Goal: Check status: Check status

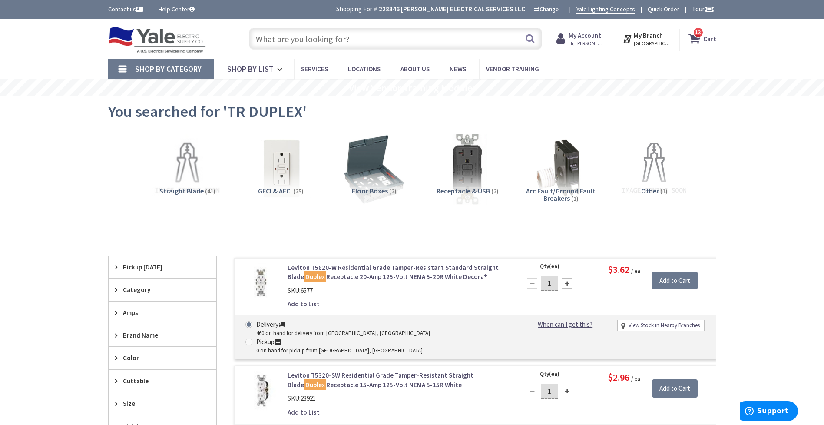
click at [321, 39] on input "text" at bounding box center [395, 39] width 293 height 22
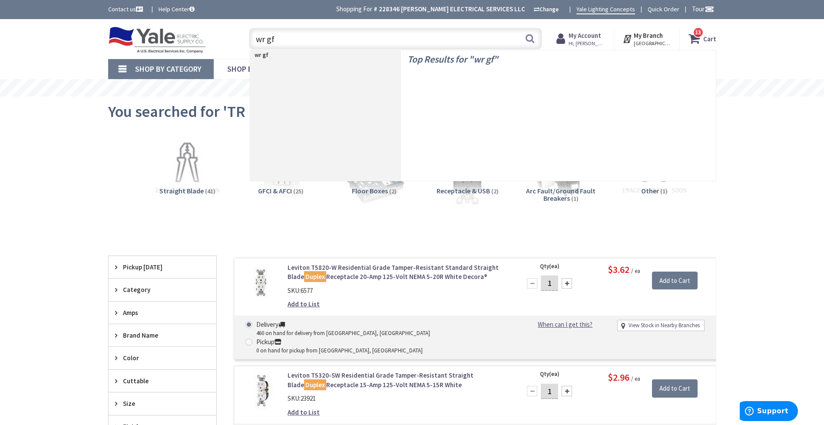
type input "wr gfi"
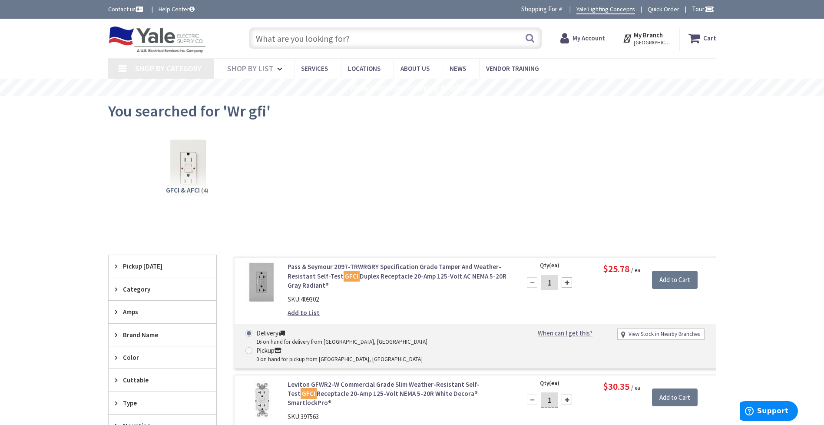
type input "[PERSON_NAME][GEOGRAPHIC_DATA], [STREET_ADDRESS][PERSON_NAME]"
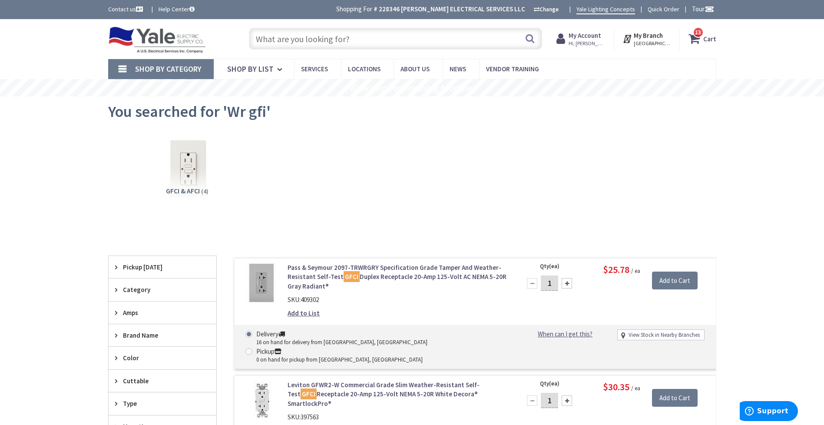
click at [599, 31] on span "My Account Hi, Dustin" at bounding box center [587, 39] width 37 height 16
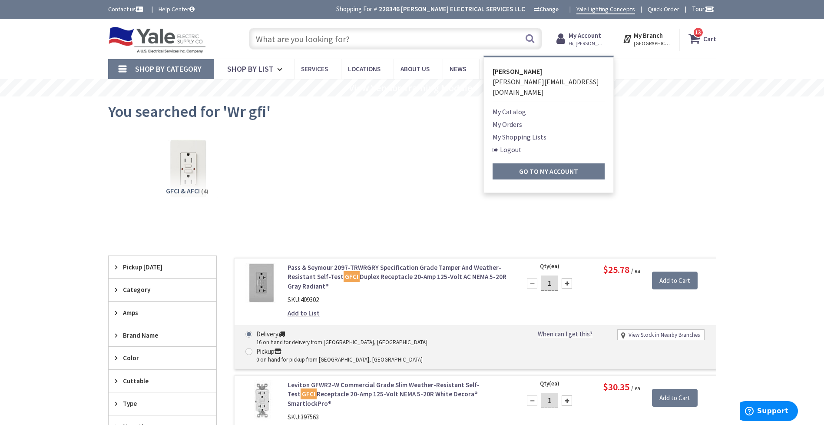
click at [599, 31] on strong "My Account" at bounding box center [585, 35] width 33 height 8
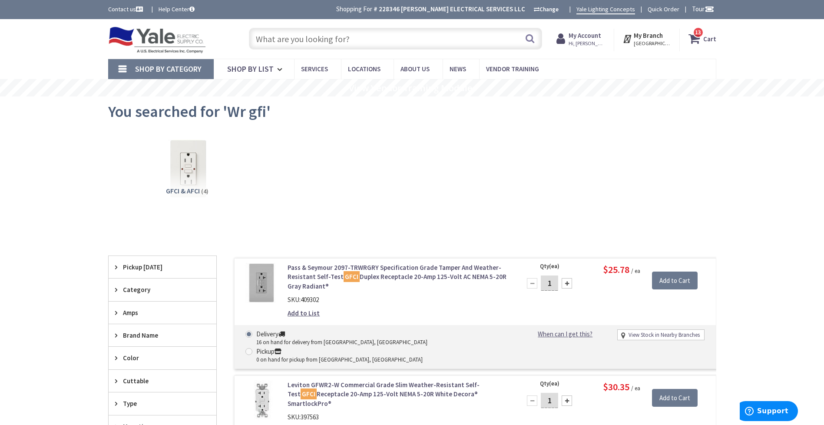
click at [585, 40] on span "Hi, [PERSON_NAME]" at bounding box center [587, 43] width 37 height 7
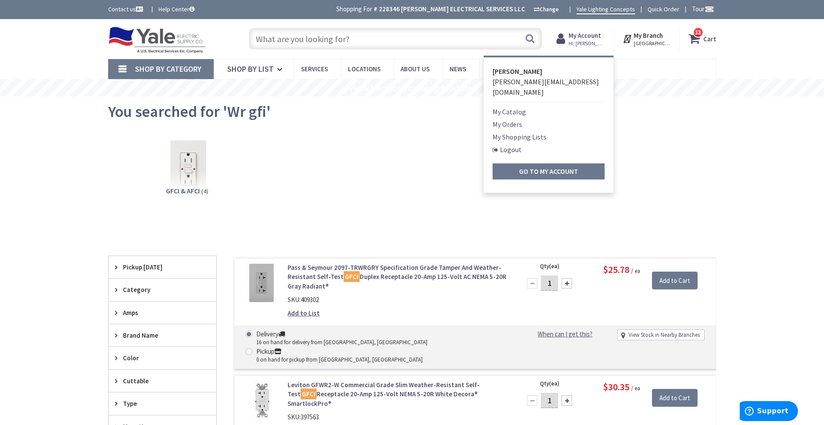
click at [520, 119] on link "My Orders" at bounding box center [508, 124] width 30 height 10
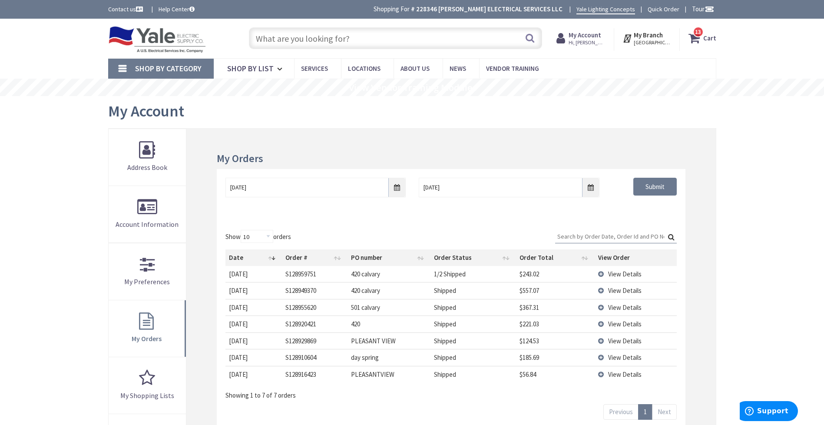
click at [610, 339] on span "View Details" at bounding box center [624, 341] width 33 height 8
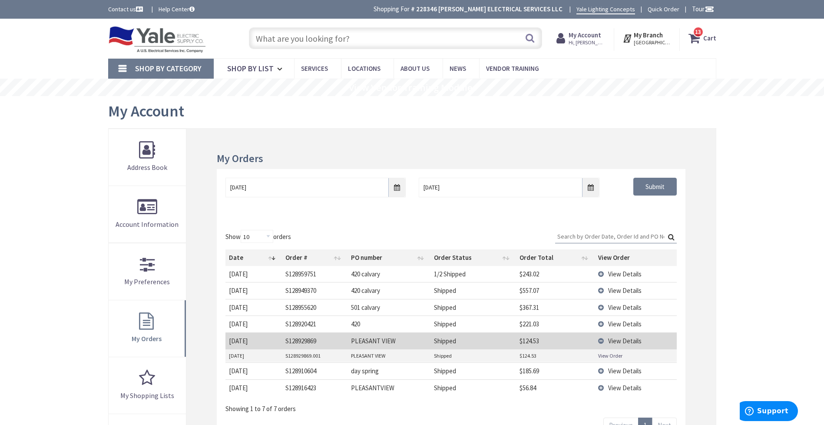
click at [607, 356] on link "View Order" at bounding box center [610, 355] width 24 height 7
click at [625, 388] on span "View Details" at bounding box center [624, 388] width 33 height 8
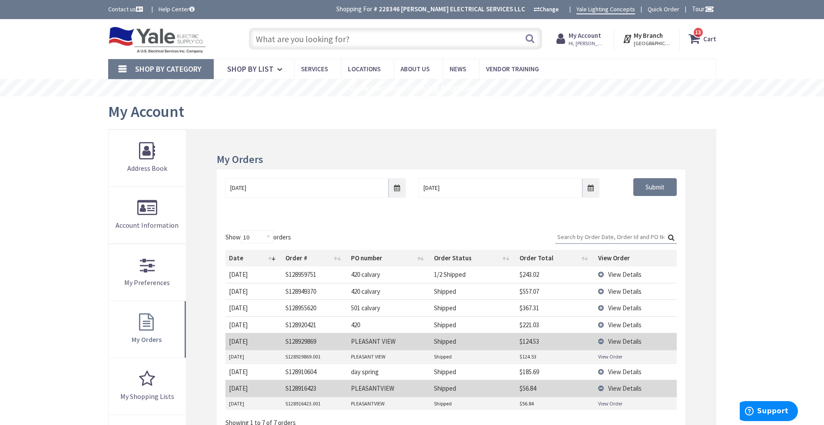
click at [610, 402] on link "View Order" at bounding box center [610, 403] width 24 height 7
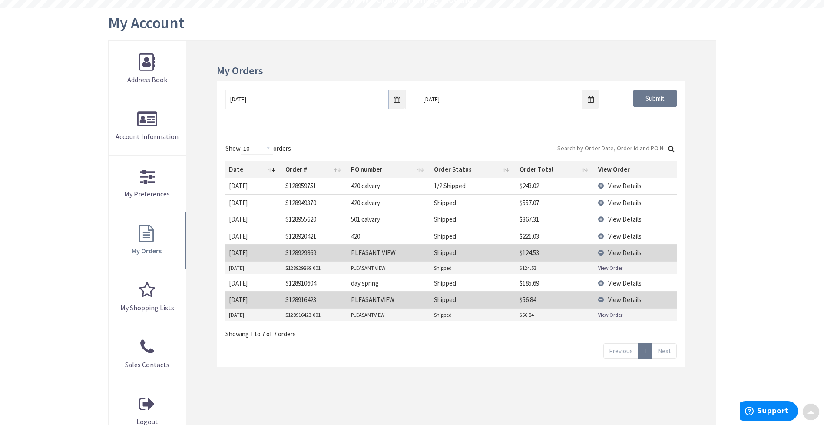
scroll to position [91, 0]
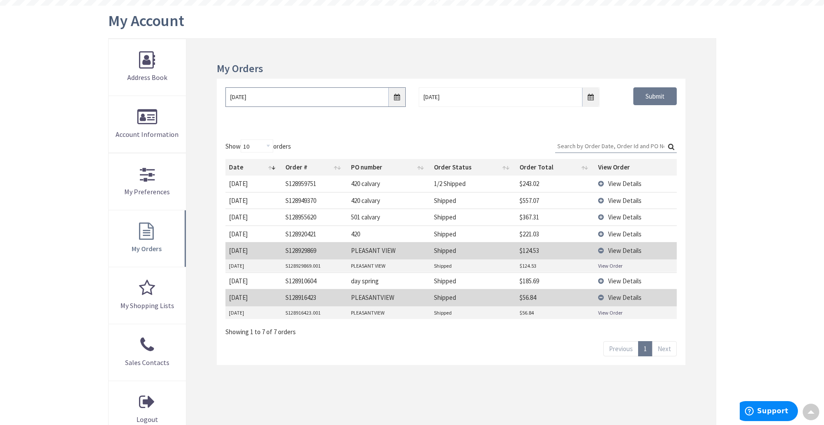
click at [397, 99] on input "10/2/2025" at bounding box center [315, 97] width 180 height 20
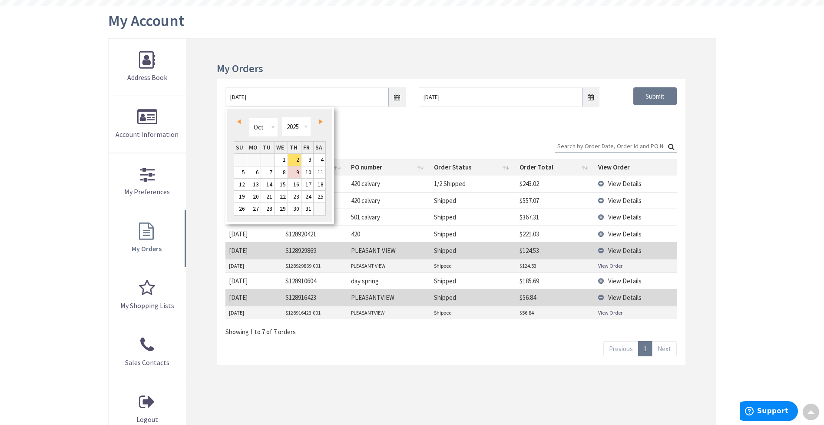
click at [239, 121] on span "Prev" at bounding box center [238, 121] width 3 height 4
click at [252, 192] on link "22" at bounding box center [253, 197] width 13 height 12
type input "09/22/2025"
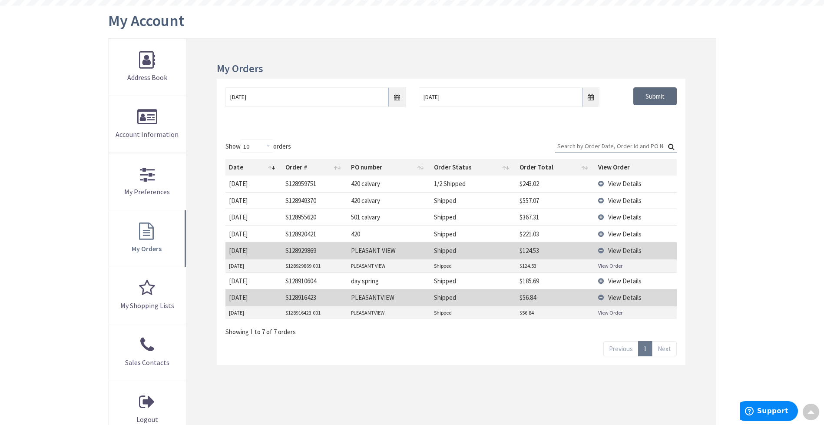
click at [658, 100] on input "Submit" at bounding box center [654, 96] width 43 height 18
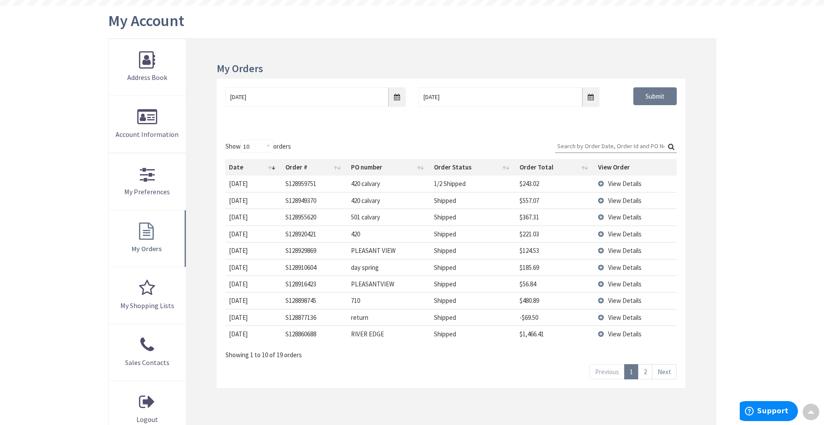
click at [645, 377] on link "2" at bounding box center [645, 371] width 14 height 15
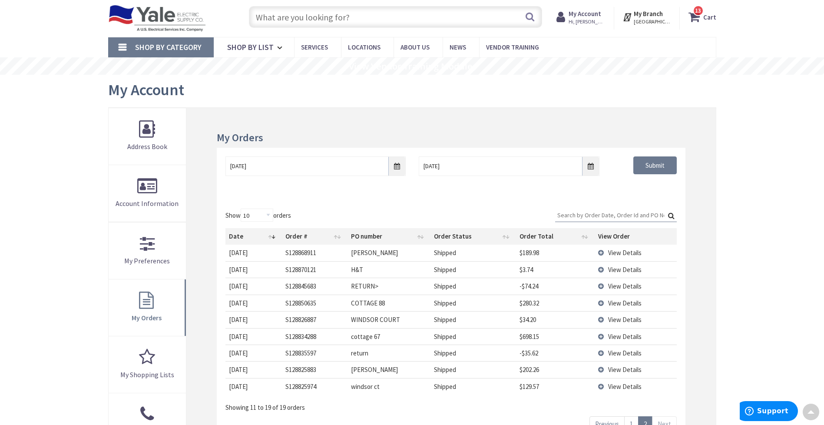
scroll to position [0, 0]
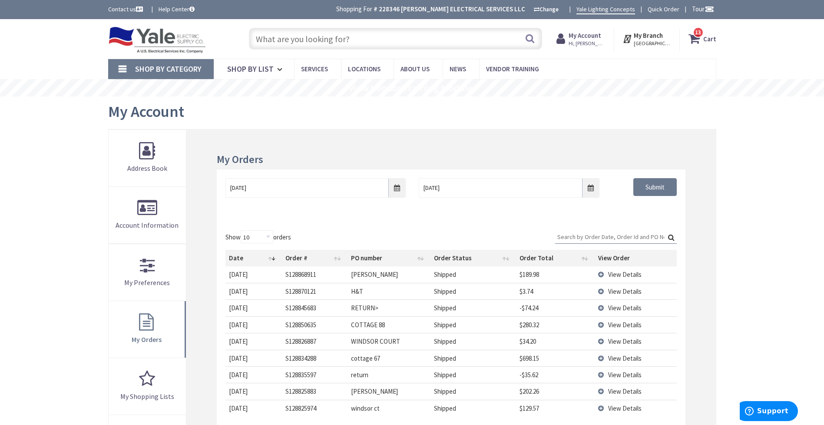
click at [457, 46] on input "text" at bounding box center [395, 39] width 293 height 22
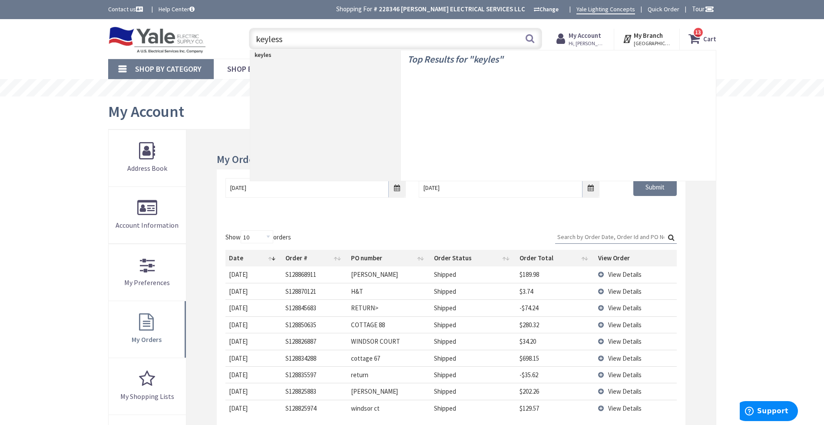
type input "keyless"
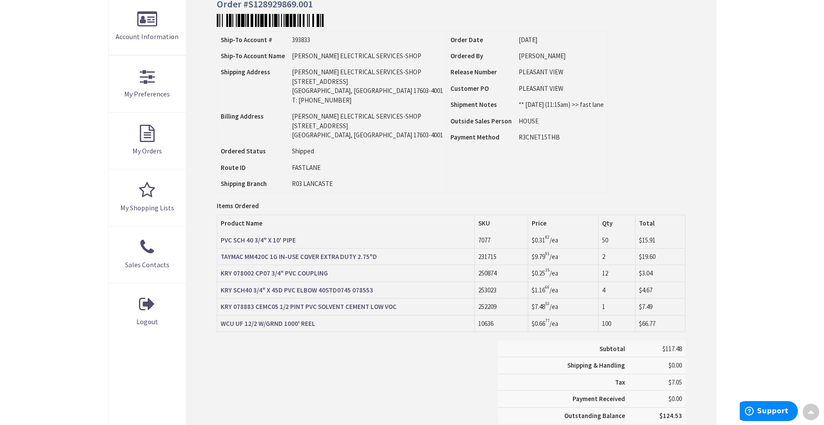
scroll to position [189, 0]
click at [492, 174] on td "Order Date 10/06/2025 Ordered By Tom Release Number Customer PO Shipment Notes" at bounding box center [527, 110] width 161 height 161
click at [460, 187] on td "Order Date 10/06/2025 Ordered By Tom Release Number Customer PO Shipment Notes" at bounding box center [527, 110] width 161 height 161
click at [497, 169] on td "Order Date 10/06/2025 Ordered By Tom Release Number Customer PO Shipment Notes" at bounding box center [527, 110] width 161 height 161
click at [365, 306] on strong "KRY 078883 CEMC05 1/2 PINT PVC SOLVENT CEMENT LOW VOC" at bounding box center [309, 305] width 176 height 8
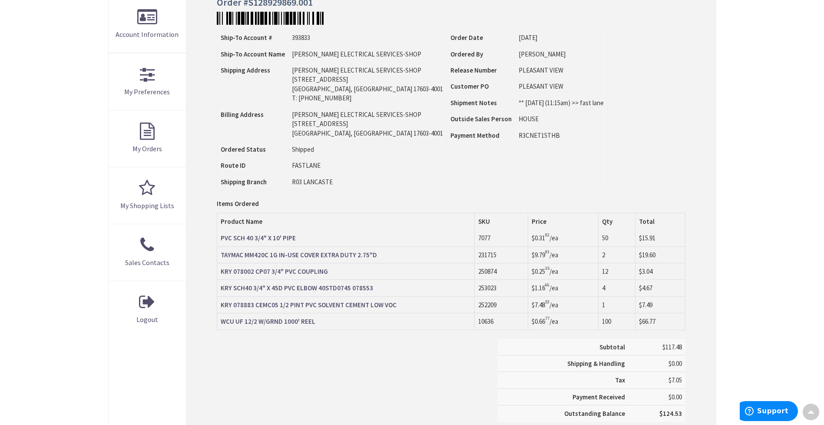
click at [447, 175] on td "Order Date 10/06/2025 Ordered By Tom Release Number Customer PO Shipment Notes" at bounding box center [527, 110] width 161 height 161
click at [481, 170] on td "Order Date 10/06/2025 Ordered By Tom Release Number Customer PO Shipment Notes" at bounding box center [527, 110] width 161 height 161
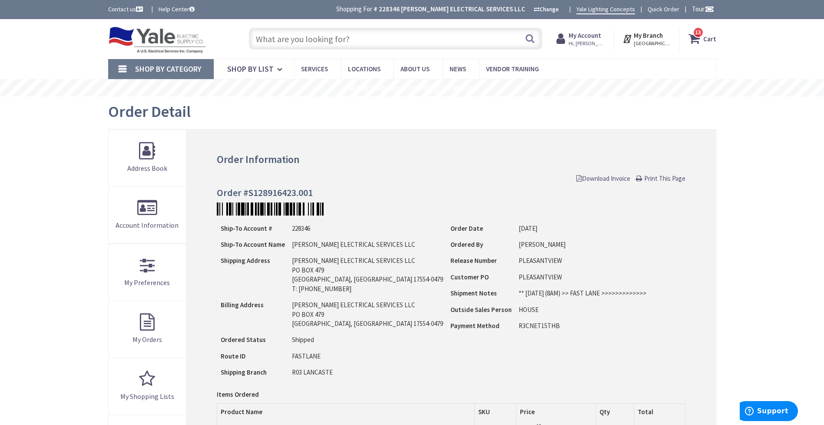
click at [379, 44] on input "text" at bounding box center [395, 39] width 293 height 22
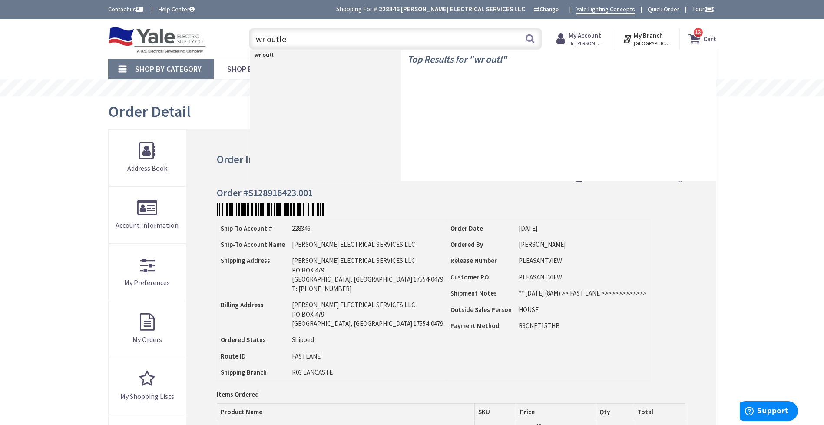
type input "wr outlet"
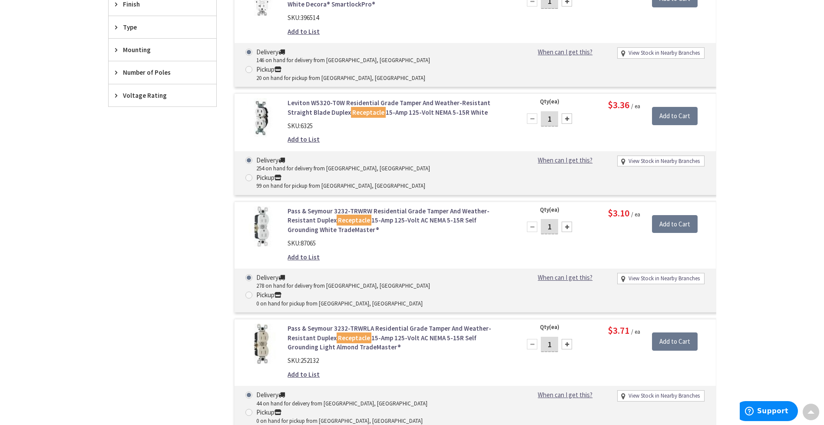
scroll to position [372, 0]
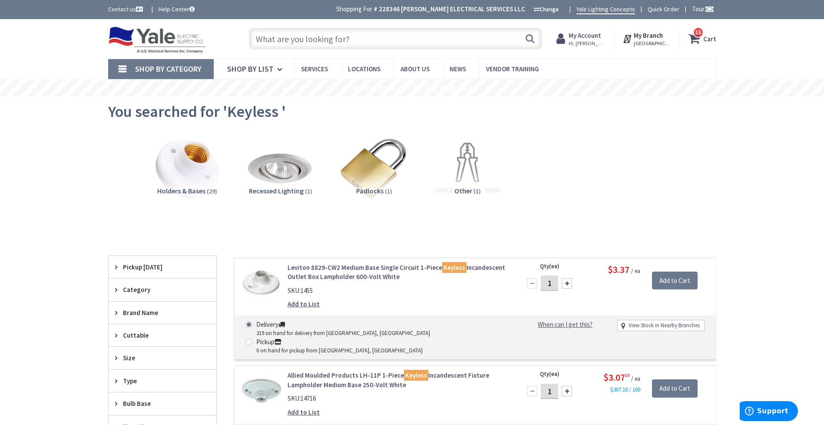
click at [591, 37] on strong "My Account" at bounding box center [585, 35] width 33 height 8
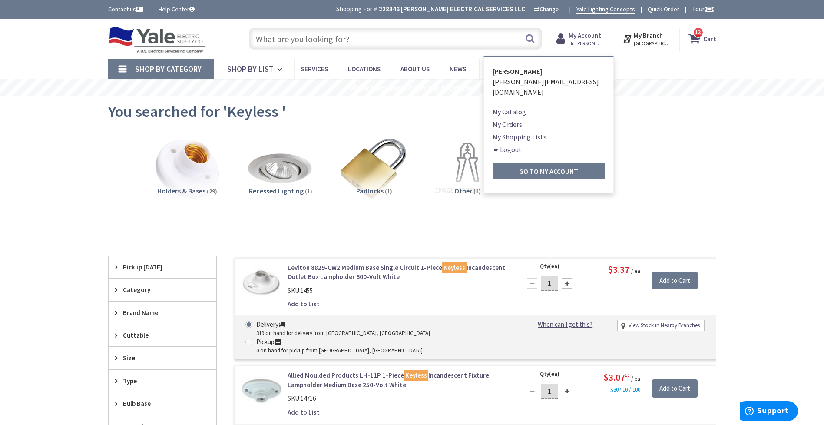
click at [517, 119] on link "My Orders" at bounding box center [508, 124] width 30 height 10
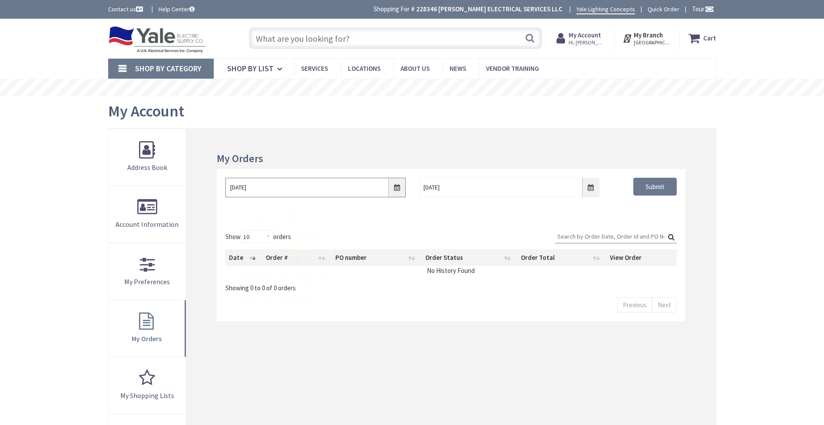
click at [395, 185] on input "10/2/2025" at bounding box center [315, 188] width 180 height 20
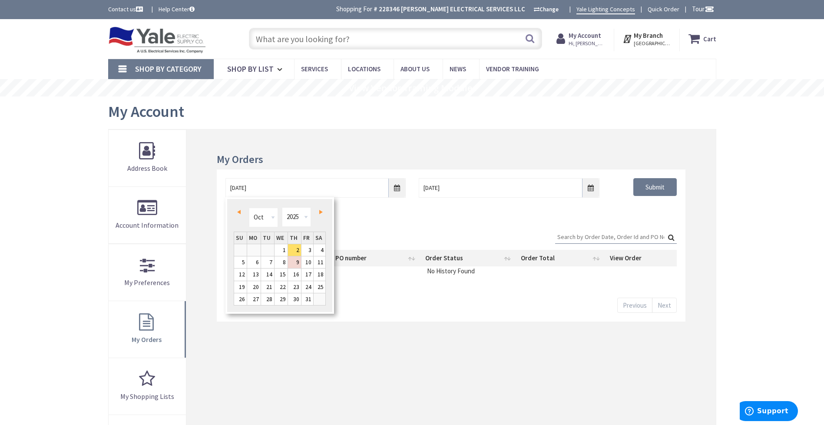
click at [240, 209] on link "Prev" at bounding box center [241, 212] width 12 height 12
click at [254, 286] on link "22" at bounding box center [253, 287] width 13 height 12
type input "09/22/2025"
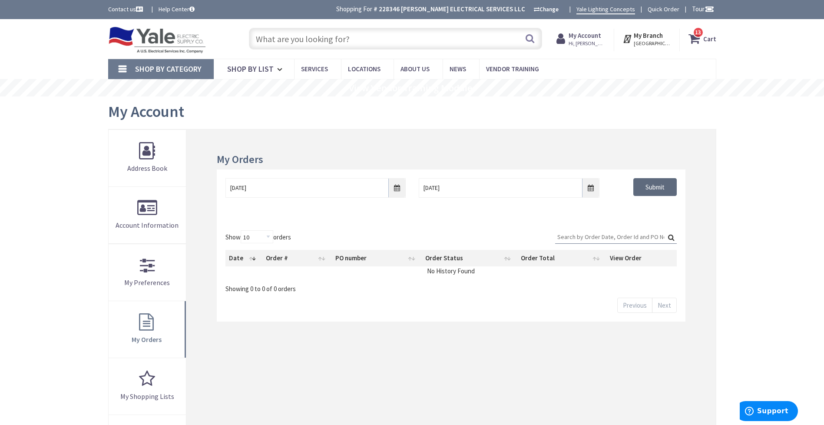
click at [652, 187] on input "Submit" at bounding box center [654, 187] width 43 height 18
click at [584, 238] on input "Search:" at bounding box center [616, 236] width 122 height 13
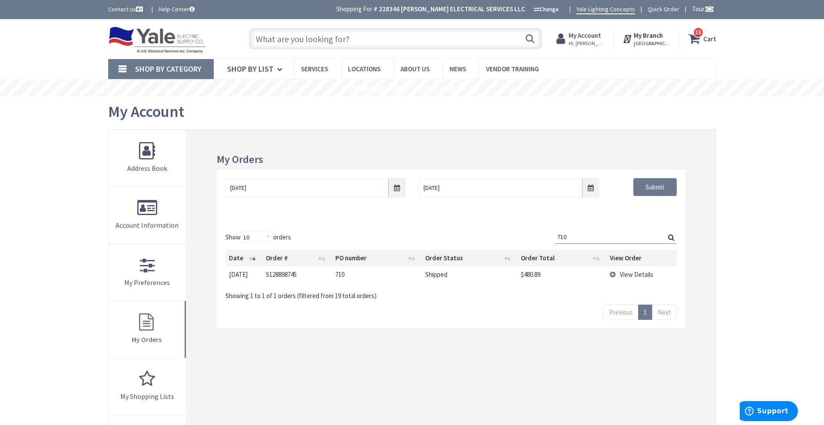
type input "710"
click at [633, 272] on span "View Details" at bounding box center [636, 274] width 33 height 8
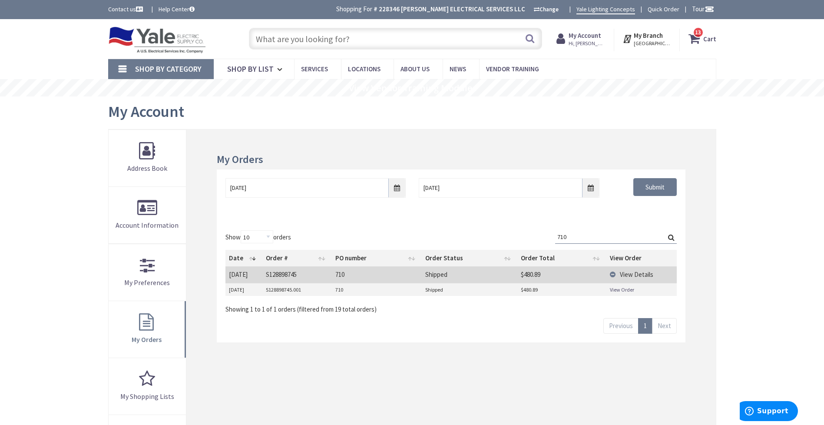
click at [611, 289] on link "View Order" at bounding box center [622, 289] width 24 height 7
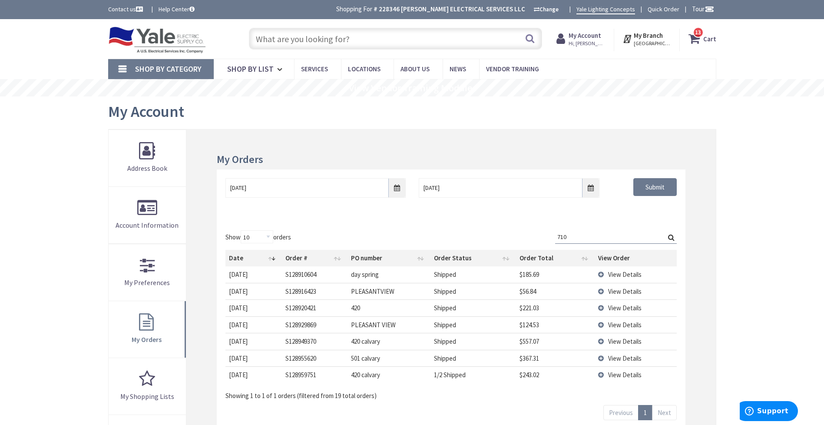
click at [333, 39] on input "text" at bounding box center [395, 39] width 293 height 22
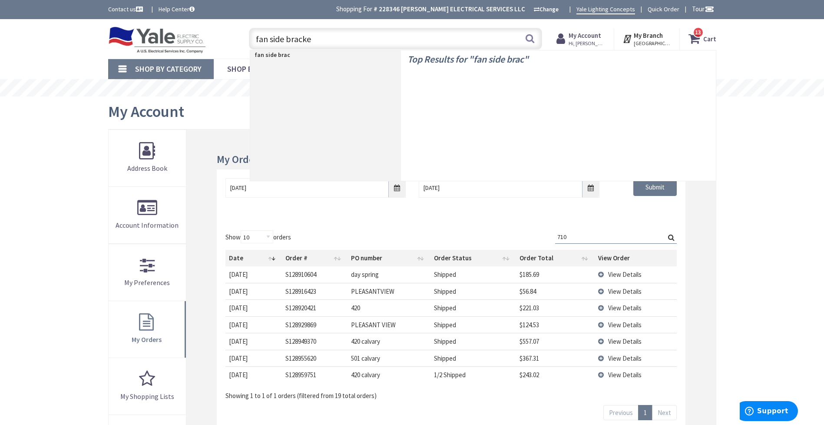
type input "fan side bracket"
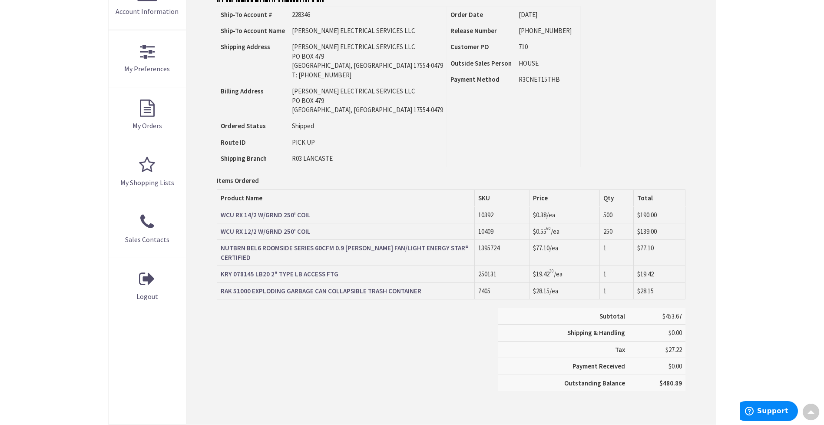
scroll to position [215, 0]
click at [384, 352] on div "Subtotal $453.67 Shipping & Handling $0.00 Tax $27.22 Payment Received" at bounding box center [450, 353] width 481 height 92
click at [295, 269] on strong "KRY 078145 LB20 2" TYPE LB ACCESS FTG" at bounding box center [280, 273] width 118 height 8
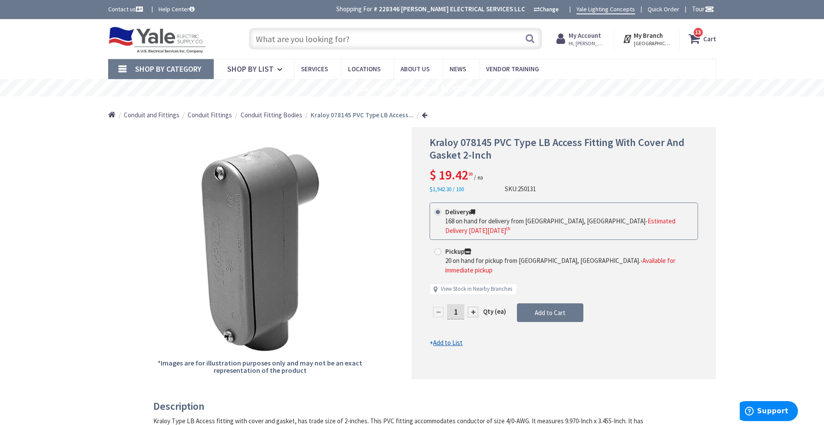
click at [676, 347] on div "Kraloy 078145 PVC Type LB Access Fitting With Cover And Gasket 2-Inch $ 19.42 3…" at bounding box center [564, 253] width 304 height 252
